Goal: Transaction & Acquisition: Obtain resource

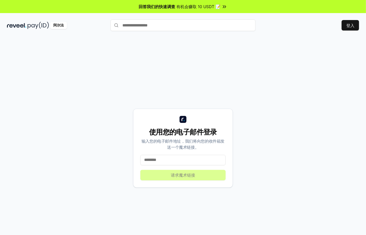
click at [185, 157] on input at bounding box center [182, 160] width 85 height 10
click at [189, 159] on input at bounding box center [182, 160] width 85 height 10
type input "**********"
click at [351, 26] on font "登入" at bounding box center [350, 25] width 8 height 5
click at [184, 162] on input at bounding box center [182, 160] width 85 height 10
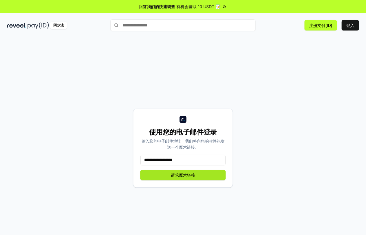
type input "**********"
click at [179, 173] on font "请求魔术链接" at bounding box center [183, 174] width 24 height 5
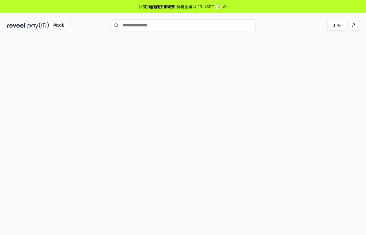
click at [40, 27] on img at bounding box center [38, 25] width 21 height 7
click at [15, 23] on img at bounding box center [16, 25] width 19 height 7
click at [31, 24] on img at bounding box center [38, 25] width 21 height 7
click at [53, 26] on font "阿尔法" at bounding box center [58, 25] width 10 height 4
click at [32, 25] on img at bounding box center [38, 25] width 21 height 7
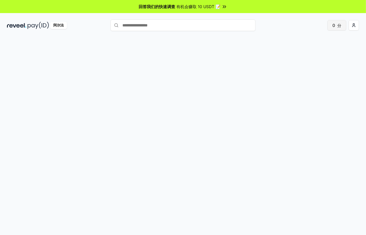
click at [340, 25] on font "分" at bounding box center [339, 25] width 4 height 5
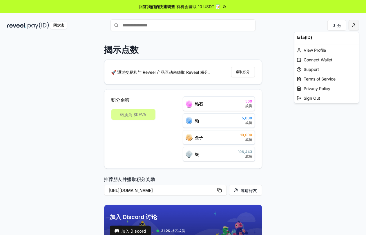
click at [352, 27] on html "回答我们的快速调查 有机会赚取 10 USDT 📝 阿尔法 0 分 揭示点数 🚀 通过交易和与 Reveel 产品互动来赚取 Reveel 积分。 赚取积分 …" at bounding box center [183, 117] width 366 height 235
click at [323, 58] on div "连接钱包" at bounding box center [326, 60] width 64 height 10
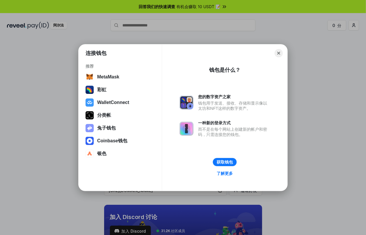
click at [278, 53] on button "Close" at bounding box center [279, 53] width 8 height 8
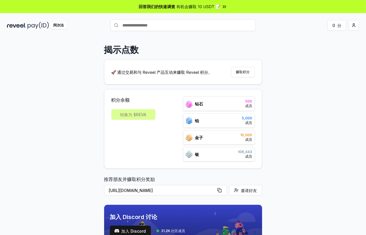
click at [151, 26] on input "text" at bounding box center [183, 25] width 145 height 12
click at [140, 25] on input "text" at bounding box center [183, 25] width 145 height 12
click at [146, 25] on input "text" at bounding box center [183, 25] width 145 height 12
click at [21, 26] on img at bounding box center [16, 25] width 19 height 7
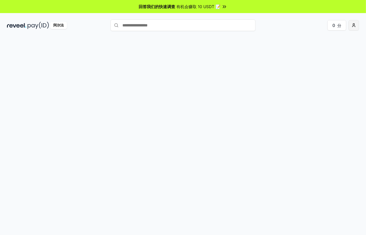
click at [353, 25] on html "回答我们的快速调查 有机会赚取 10 USDT 📝 阿尔法 0 分 原文 请对此翻译评分 您的反馈将用于改进谷歌翻译" at bounding box center [183, 117] width 366 height 235
click at [304, 57] on font "连接钱包" at bounding box center [312, 59] width 16 height 5
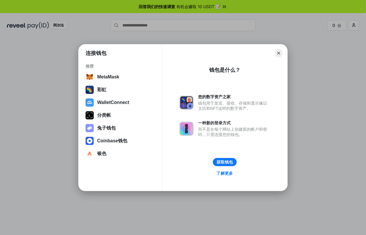
click at [225, 174] on link "了解更多" at bounding box center [225, 173] width 24 height 8
click at [123, 75] on button "MetaMask" at bounding box center [120, 77] width 73 height 12
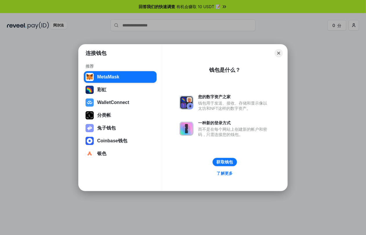
click at [226, 159] on button "获取钱包" at bounding box center [225, 162] width 24 height 8
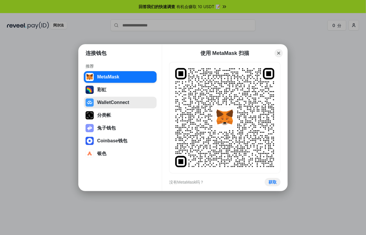
click at [119, 98] on button "WalletConnect" at bounding box center [120, 103] width 73 height 12
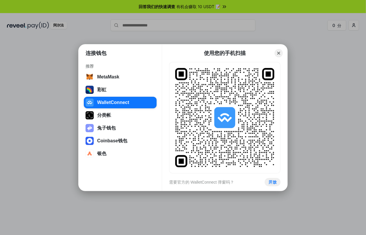
click at [279, 185] on div "需要官方的 WalletConnect 弹窗吗？ 开放" at bounding box center [224, 182] width 111 height 8
click at [279, 184] on button "开放" at bounding box center [273, 182] width 16 height 8
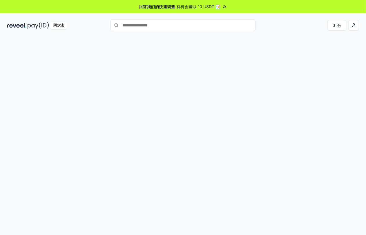
click at [35, 27] on img at bounding box center [38, 25] width 21 height 7
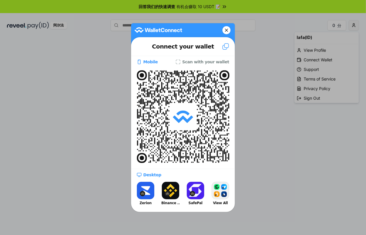
click at [355, 24] on body "回答我们的快速调查 有机会赚取 10 USDT 📝 阿尔法 0 分 原文 请对此翻译评分 您的反馈将用于改进谷歌翻译 lafa(ID) View Profil…" at bounding box center [183, 117] width 366 height 235
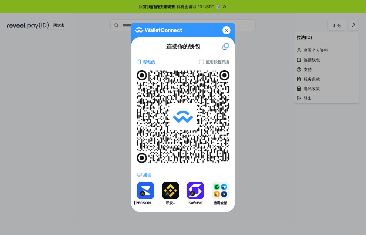
click at [179, 194] on button "币安.." at bounding box center [170, 193] width 23 height 26
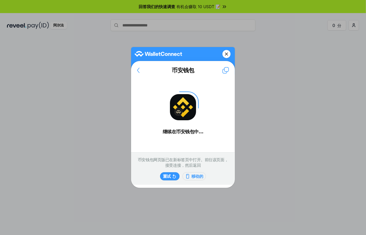
click at [196, 178] on font "移动的" at bounding box center [197, 176] width 12 height 5
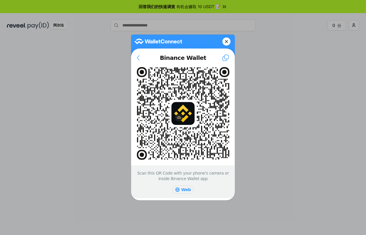
drag, startPoint x: 74, startPoint y: 54, endPoint x: 78, endPoint y: 48, distance: 7.1
click at [75, 52] on div at bounding box center [183, 117] width 366 height 235
